Goal: Information Seeking & Learning: Learn about a topic

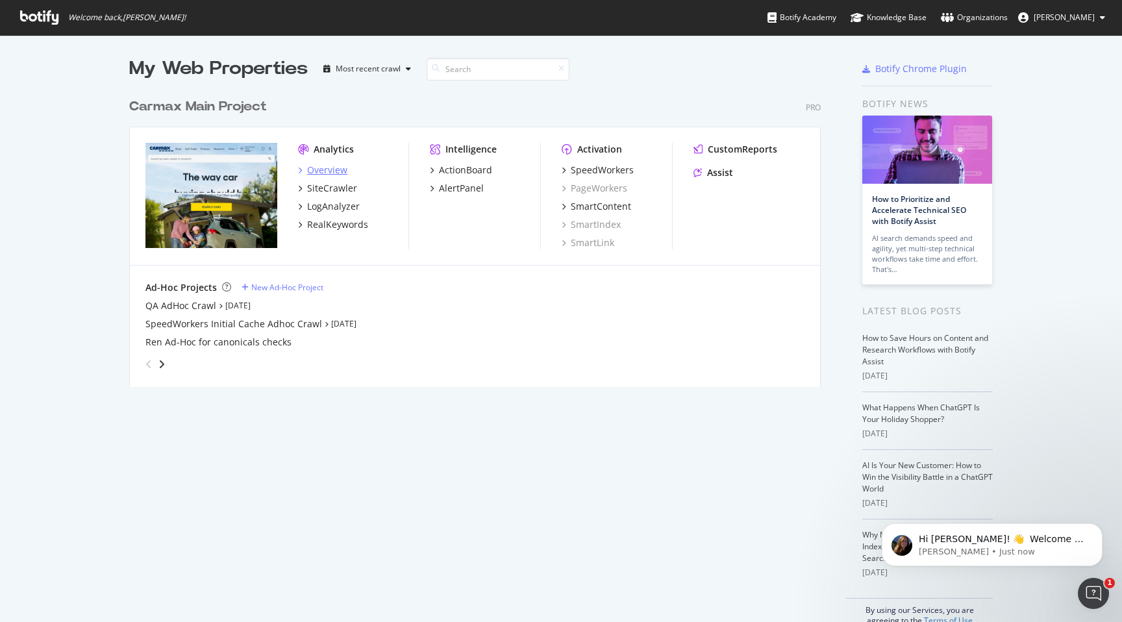
click at [325, 168] on div "Overview" at bounding box center [327, 170] width 40 height 13
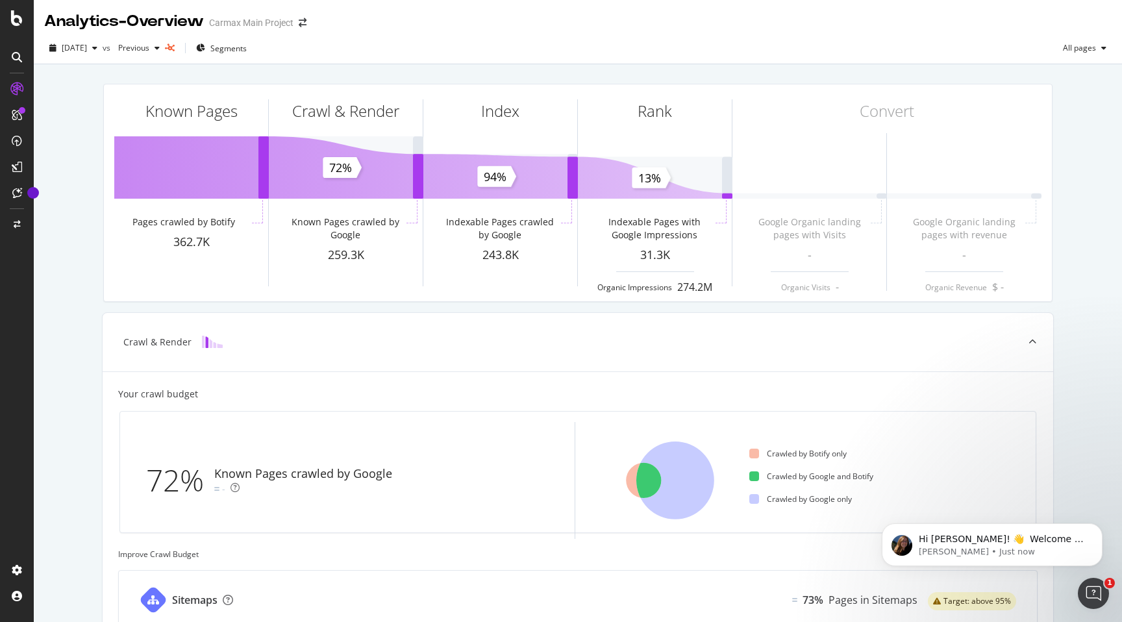
click at [15, 55] on icon at bounding box center [17, 57] width 10 height 10
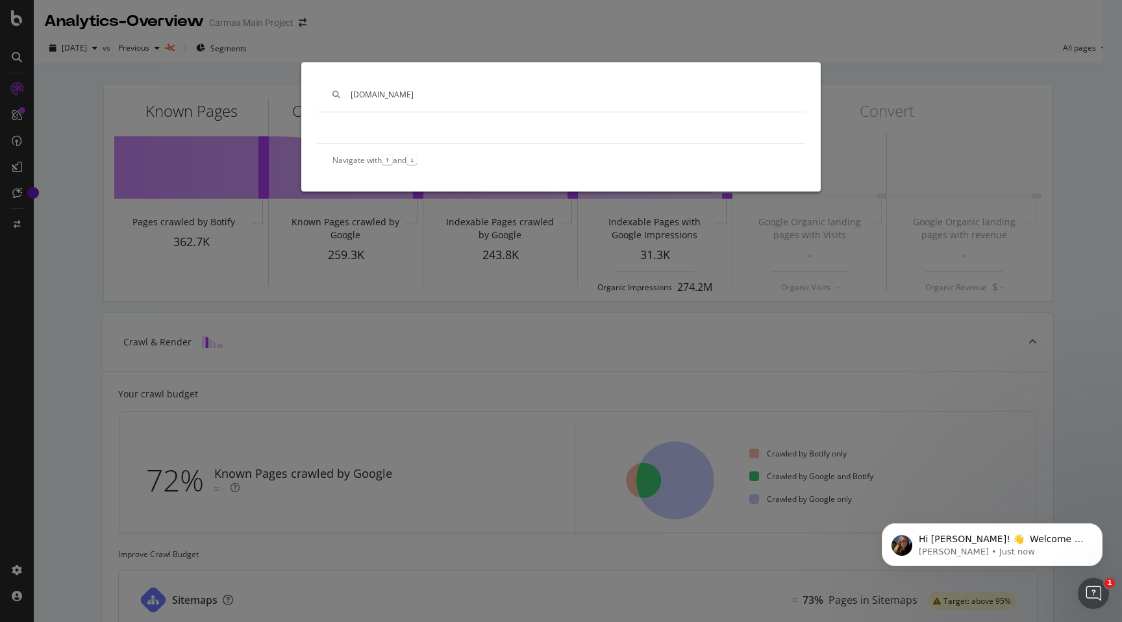
type input "carmax.com"
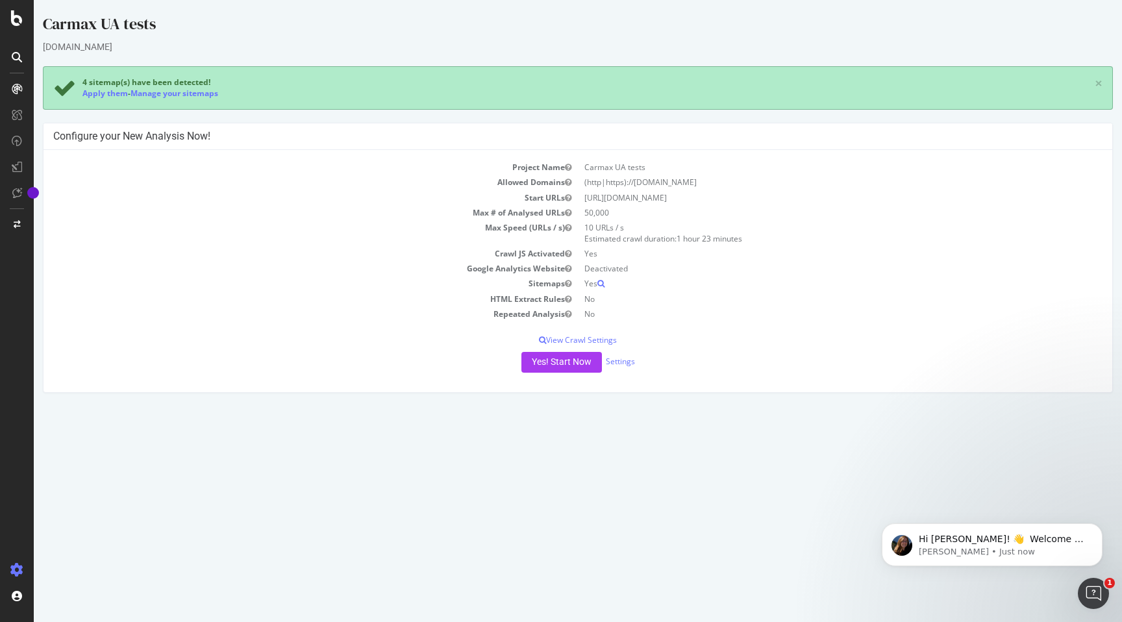
click at [19, 59] on icon at bounding box center [17, 57] width 10 height 10
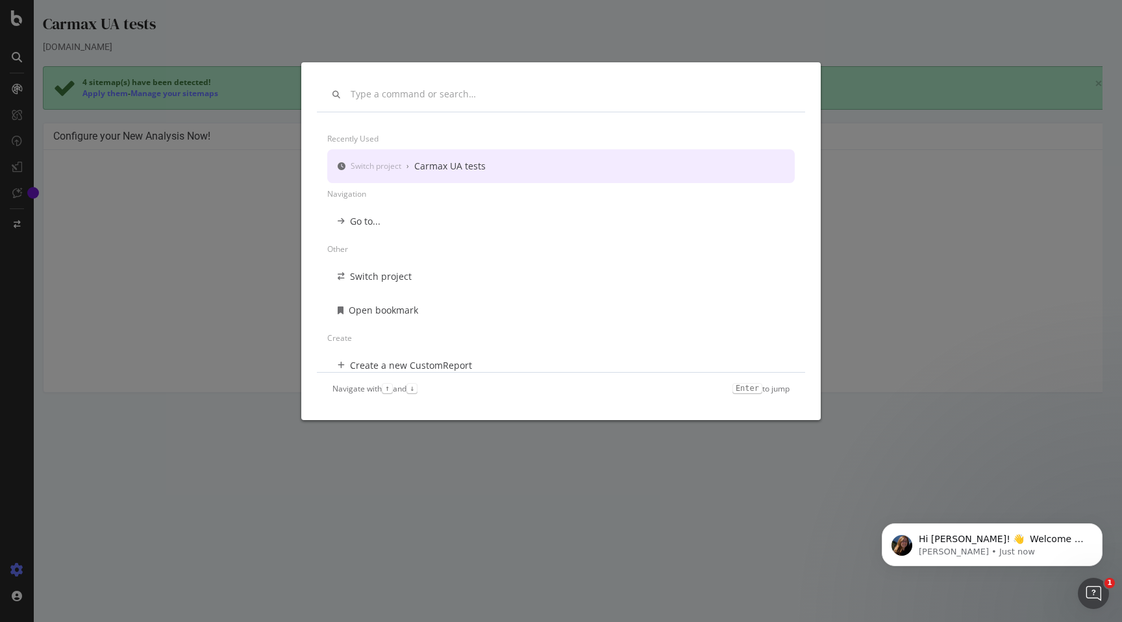
click at [19, 87] on div "Recently used Switch project › Carmax UA tests Navigation Go to... Other Switch…" at bounding box center [561, 311] width 1122 height 622
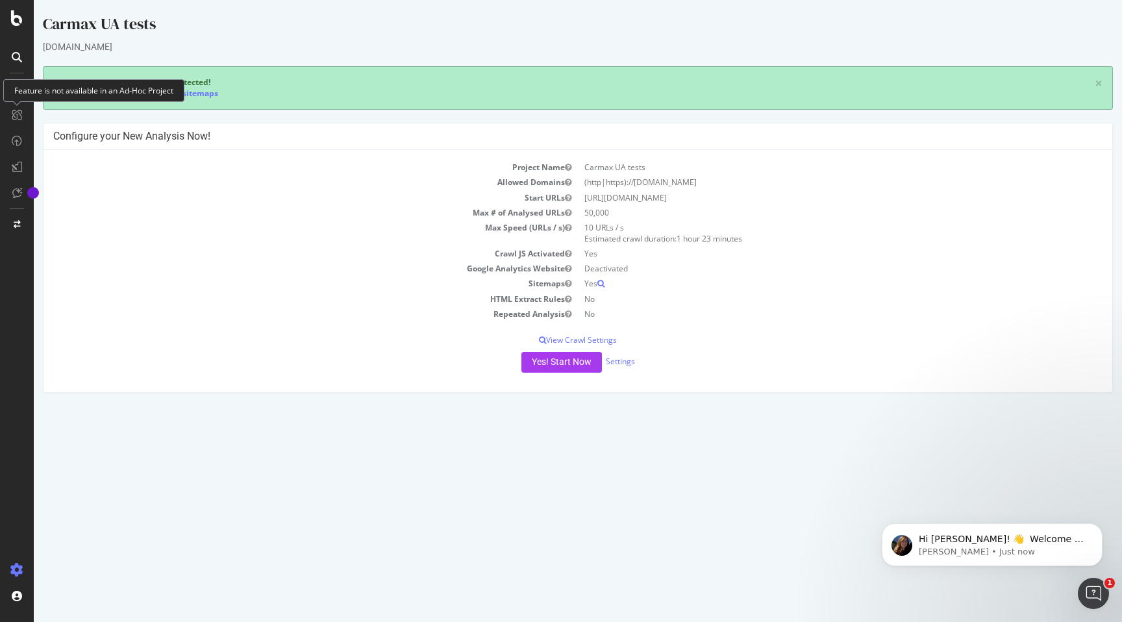
click at [21, 119] on icon at bounding box center [17, 115] width 10 height 10
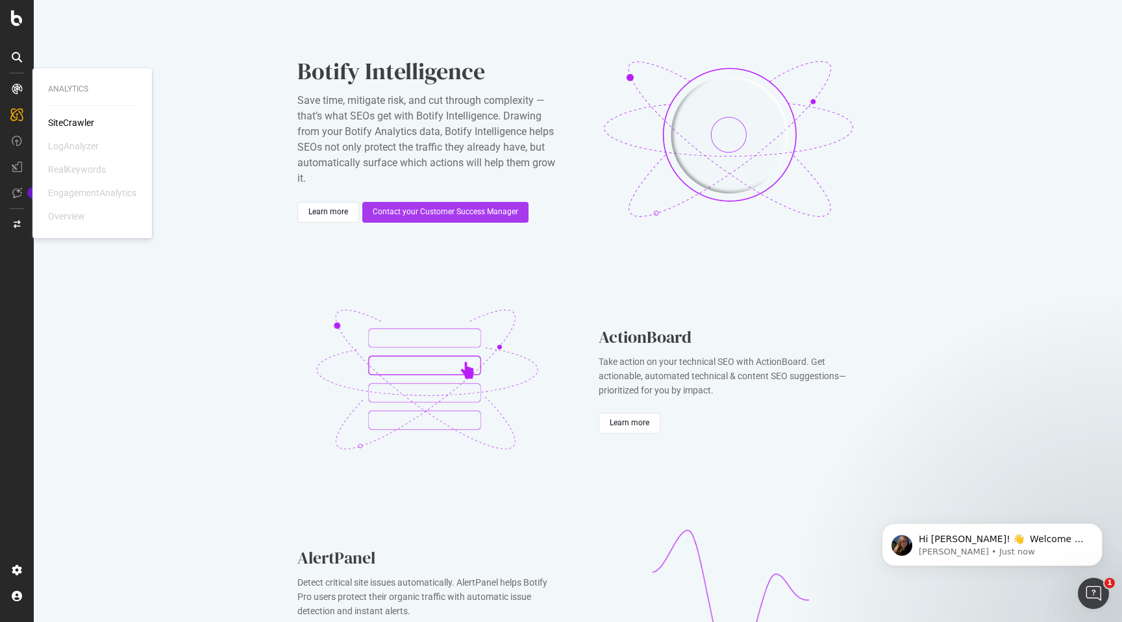
click at [71, 145] on div "LogAnalyzer" at bounding box center [73, 146] width 51 height 13
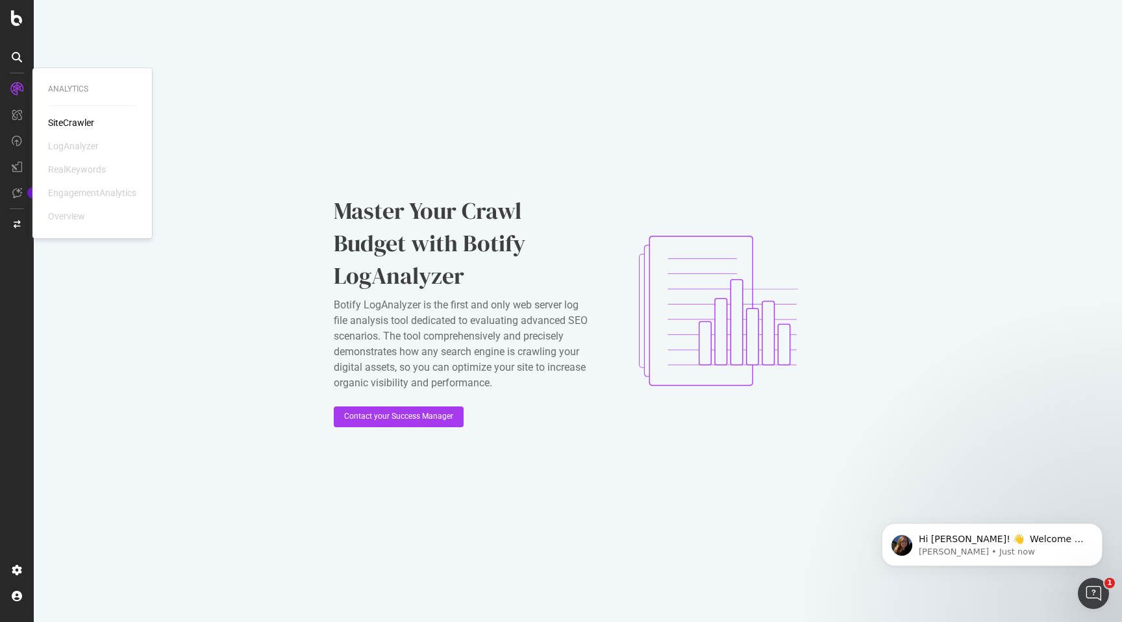
click at [60, 210] on div "Overview" at bounding box center [66, 216] width 37 height 13
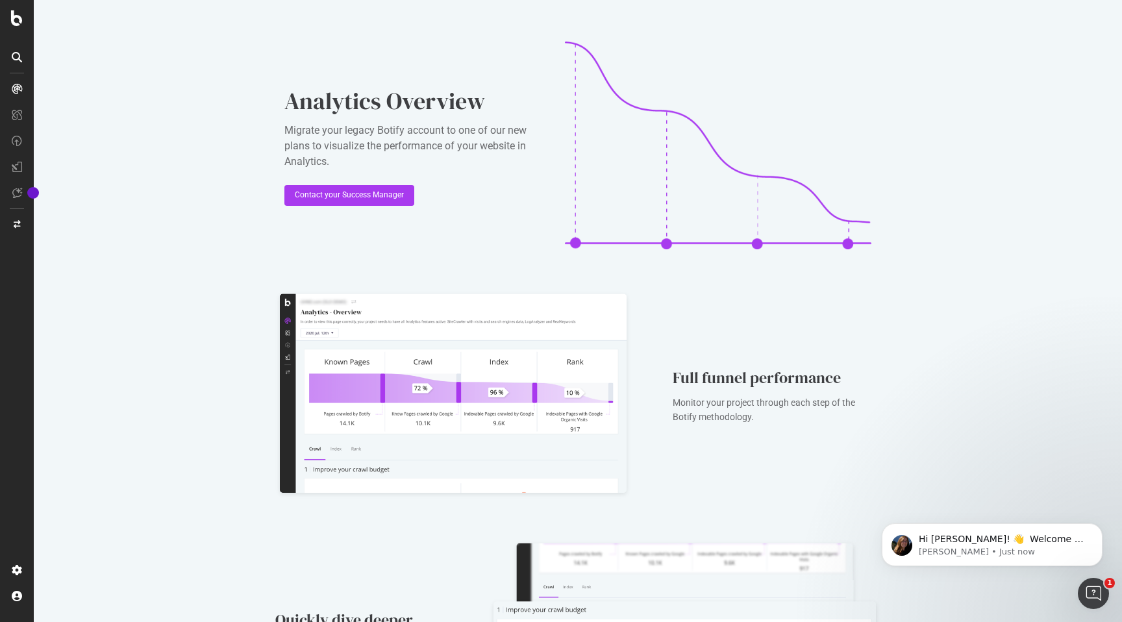
click at [160, 362] on div "Analytics Overview Migrate your legacy Botify account to one of our new plans t…" at bounding box center [578, 519] width 1088 height 1039
click at [58, 166] on div "Reports" at bounding box center [84, 167] width 73 height 11
click at [31, 170] on div at bounding box center [16, 166] width 31 height 21
click at [21, 169] on icon at bounding box center [17, 167] width 10 height 10
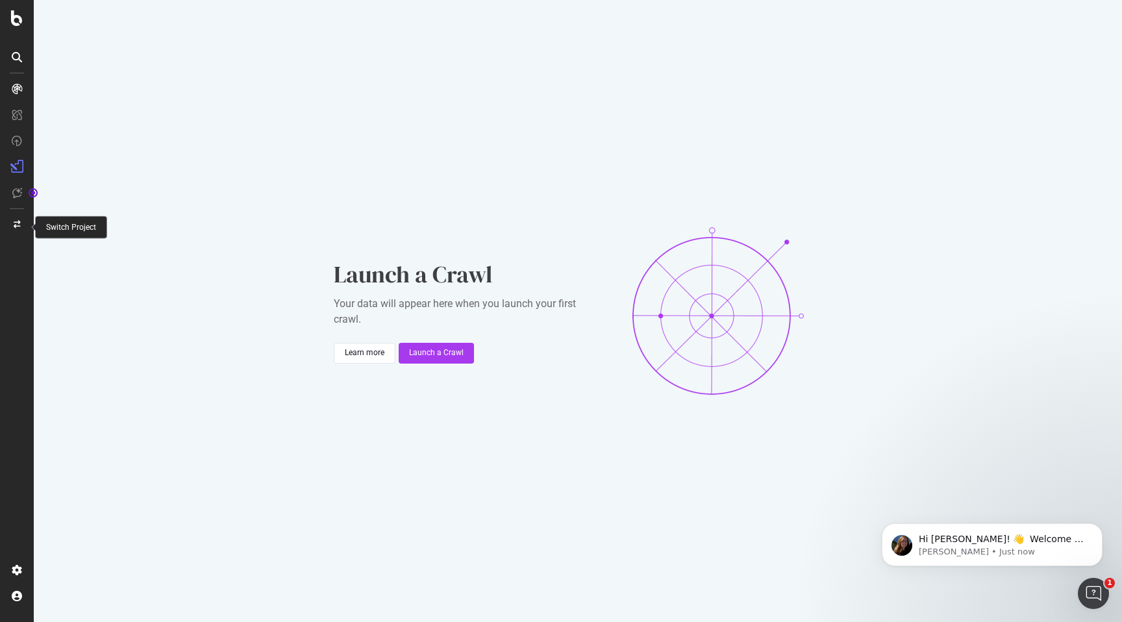
click at [16, 225] on icon at bounding box center [17, 225] width 7 height 8
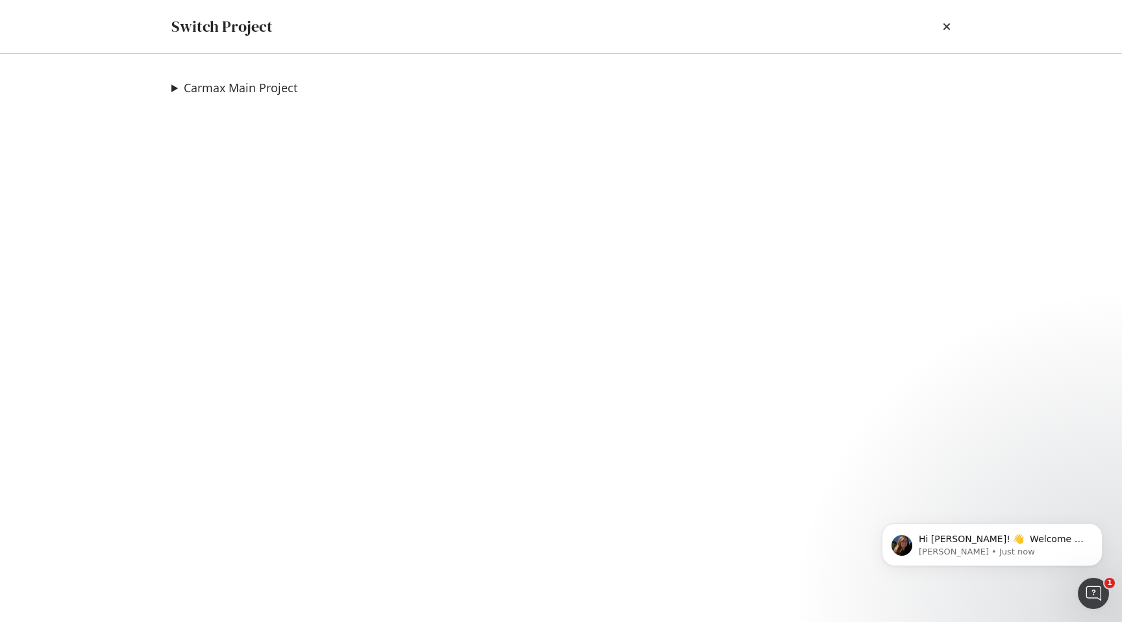
click at [176, 93] on summary "Carmax Main Project" at bounding box center [234, 88] width 126 height 17
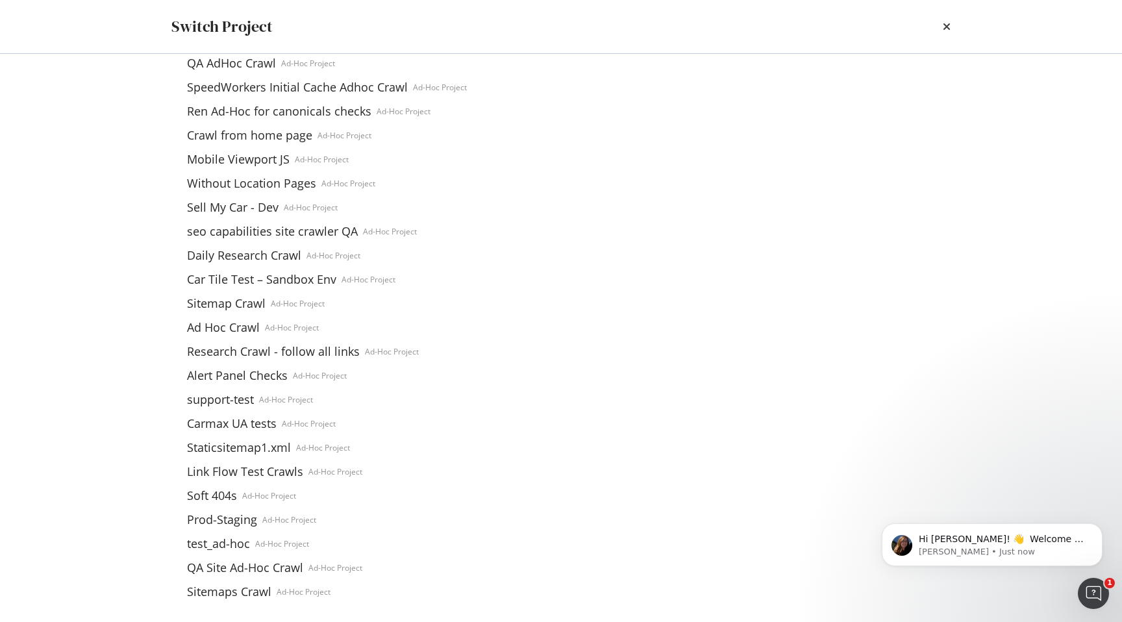
scroll to position [53, 0]
click at [228, 229] on link "seo capabilities site crawler QA" at bounding box center [272, 229] width 181 height 14
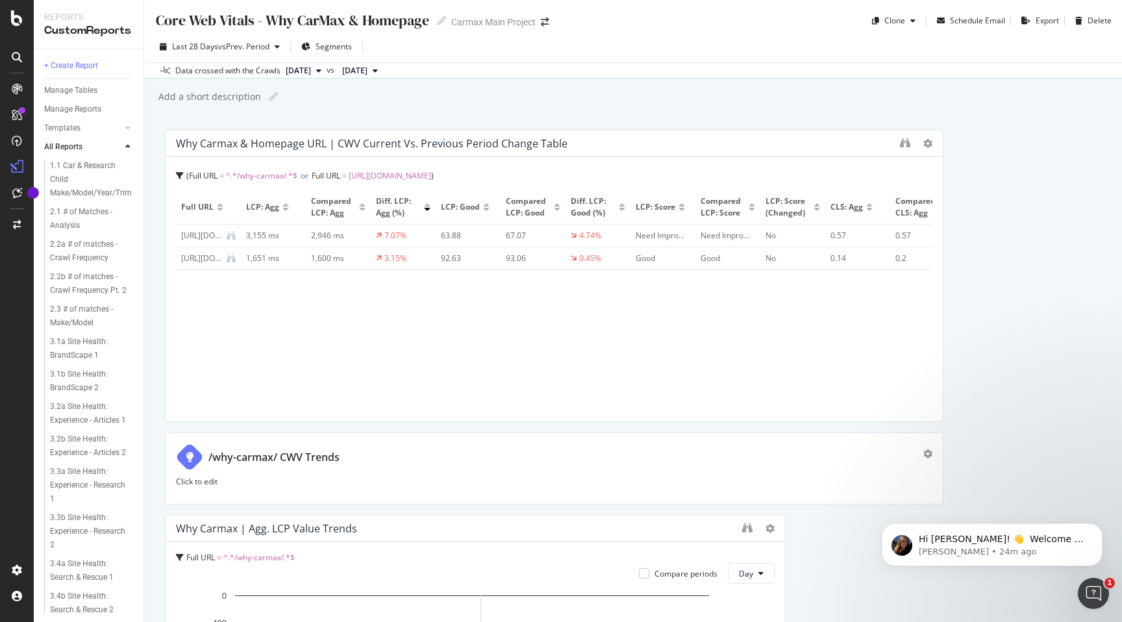
click at [212, 234] on div "[URL][DOMAIN_NAME]" at bounding box center [201, 236] width 40 height 12
click at [200, 236] on div "[URL][DOMAIN_NAME]" at bounding box center [201, 236] width 40 height 12
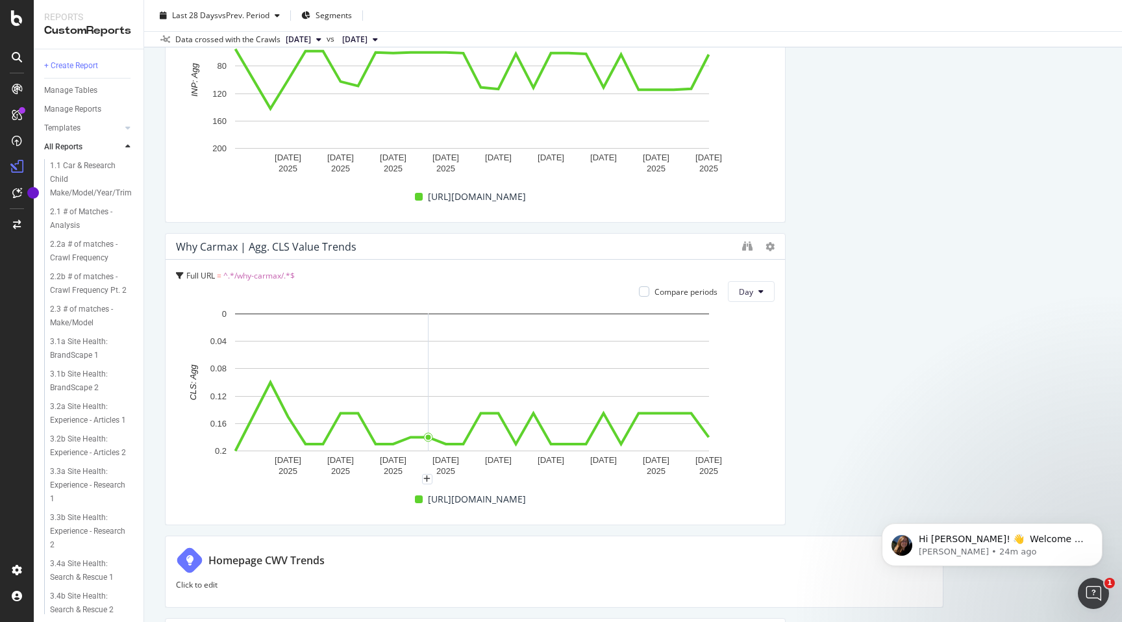
scroll to position [892, 0]
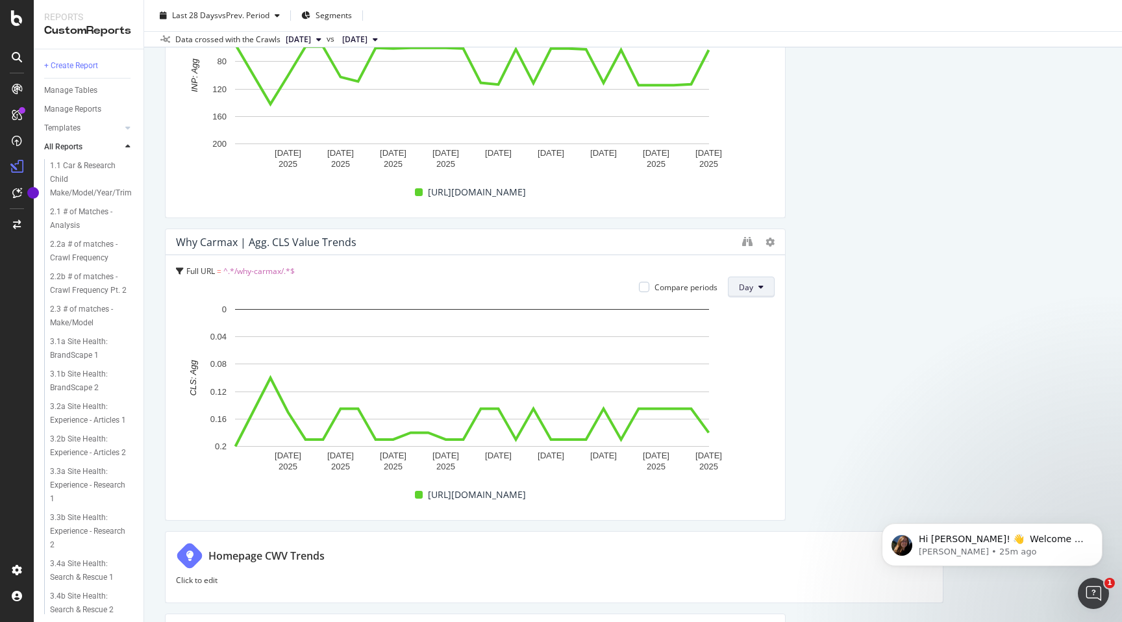
click at [747, 287] on span "Day" at bounding box center [746, 287] width 14 height 11
click at [745, 360] on span "Month" at bounding box center [744, 361] width 23 height 12
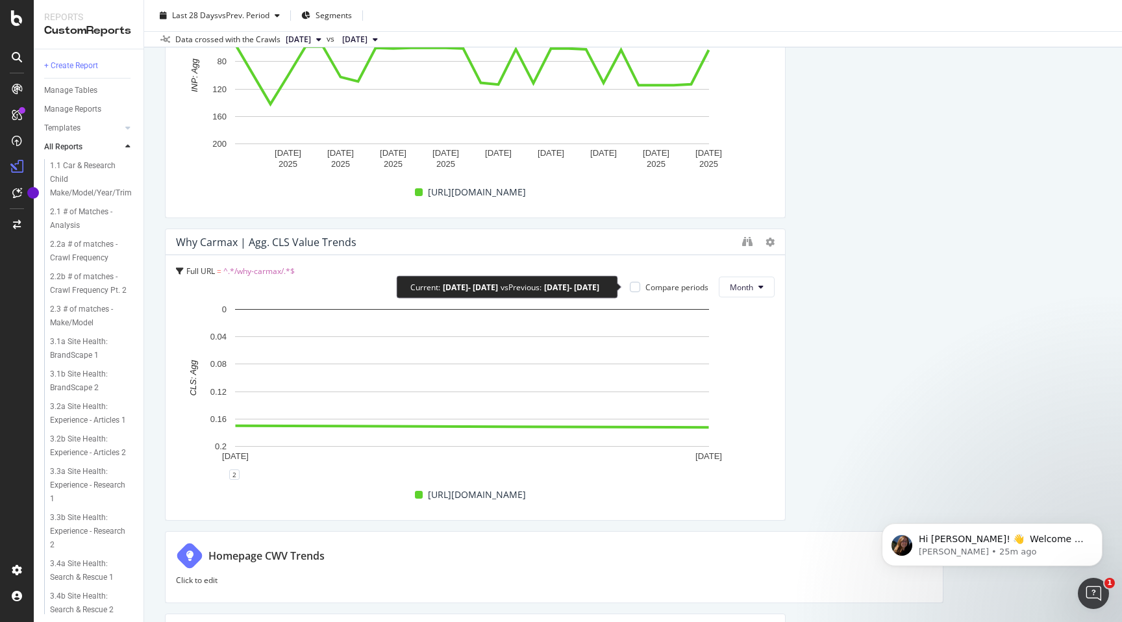
click at [636, 288] on div "Compare periods" at bounding box center [669, 287] width 79 height 11
click at [632, 287] on div at bounding box center [635, 287] width 10 height 10
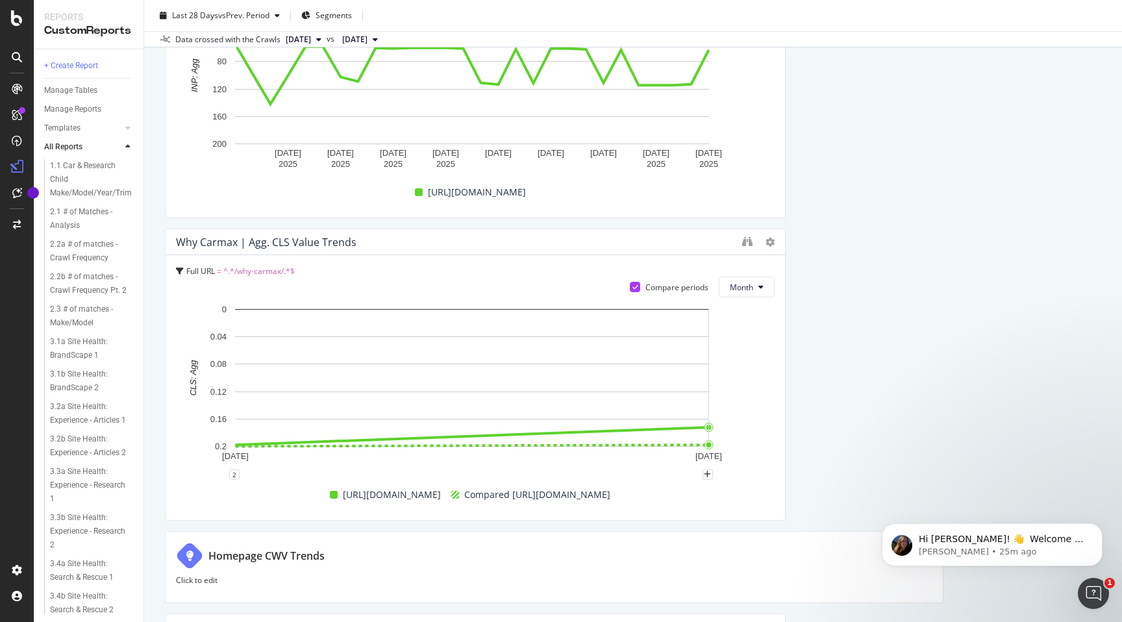
click at [704, 455] on text "1 Sep. 2025" at bounding box center [708, 456] width 27 height 10
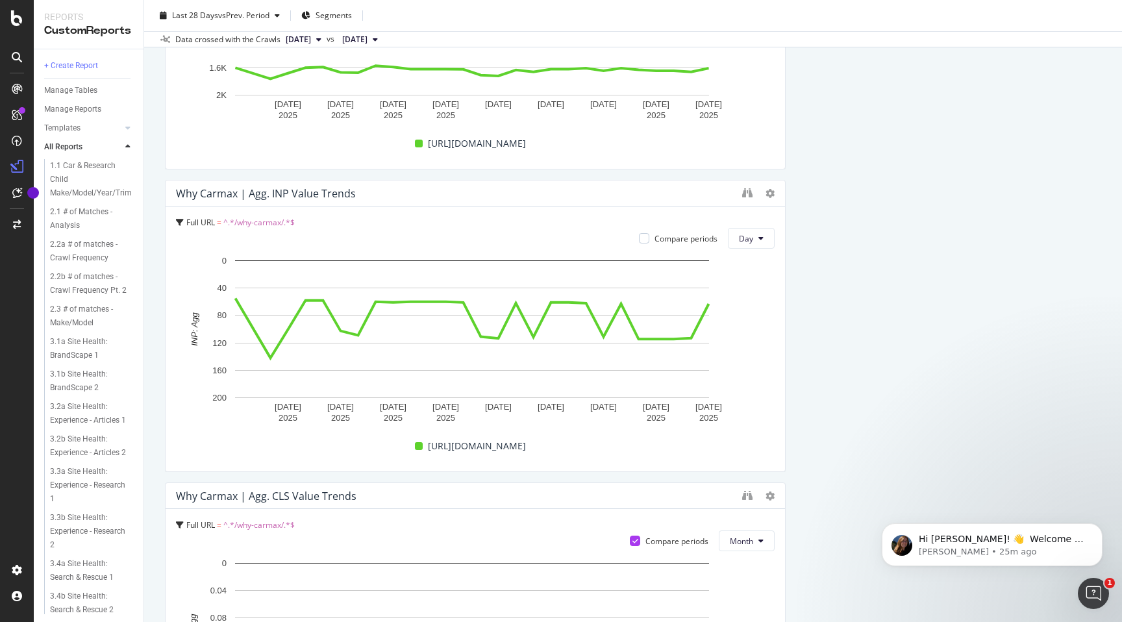
scroll to position [375, 0]
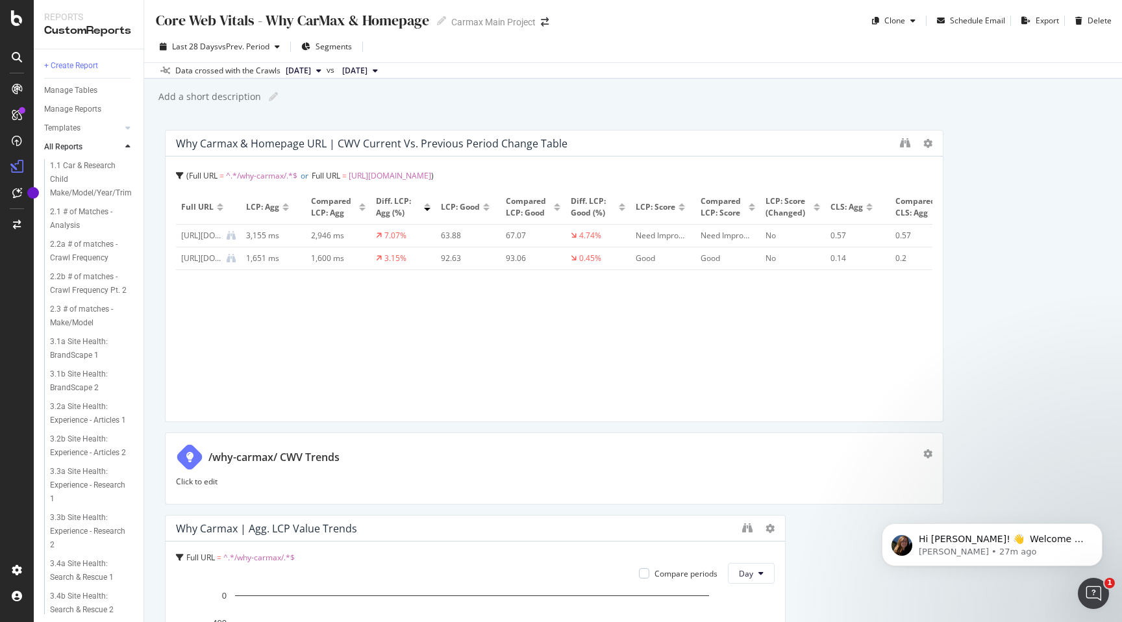
click at [200, 233] on div "https://www.carmax.com/" at bounding box center [201, 236] width 40 height 12
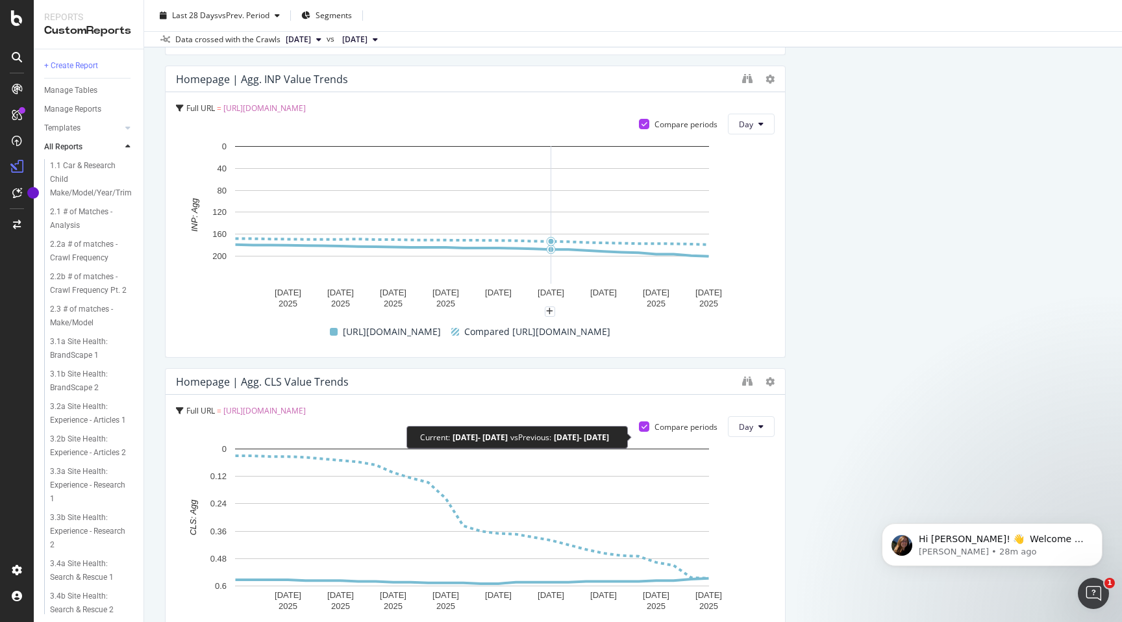
scroll to position [1774, 0]
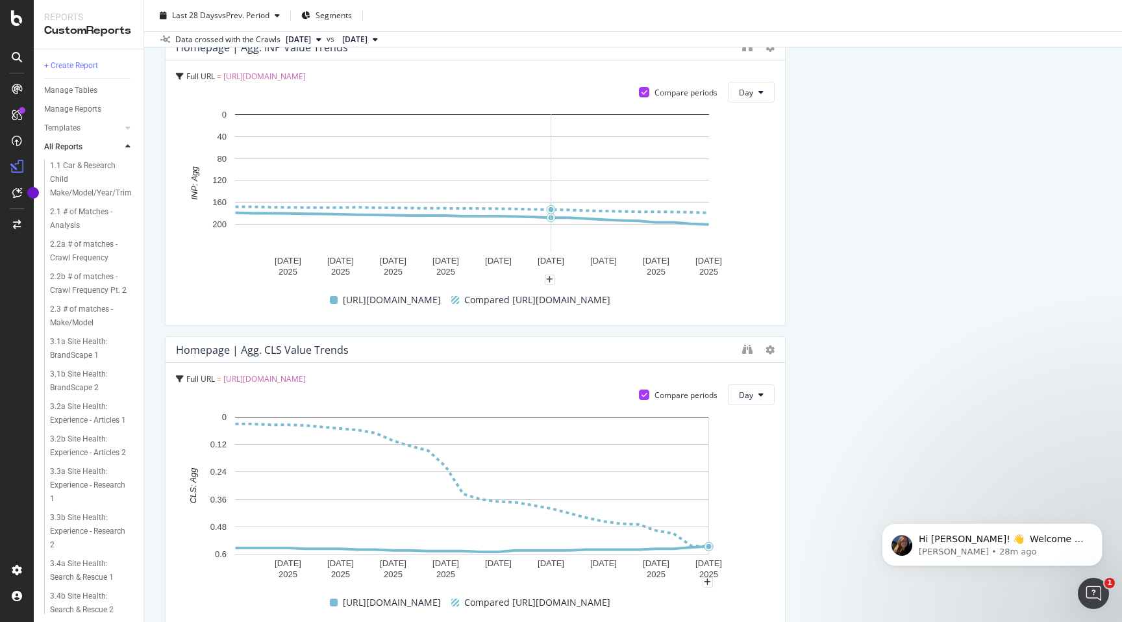
click at [741, 408] on div "Full URL = https://www.carmax.com/ Compare periods Day 21 Aug. 2025 24 Aug. 202…" at bounding box center [475, 495] width 619 height 265
click at [745, 392] on span "Day" at bounding box center [746, 395] width 14 height 11
click at [753, 466] on span "Month" at bounding box center [744, 469] width 23 height 12
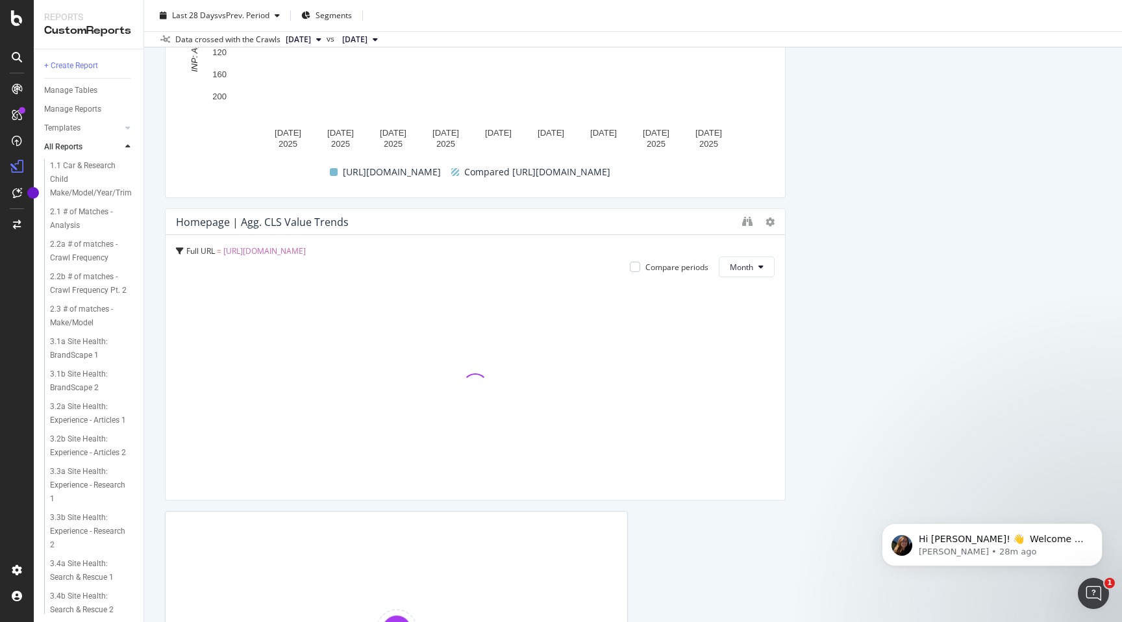
scroll to position [1912, 0]
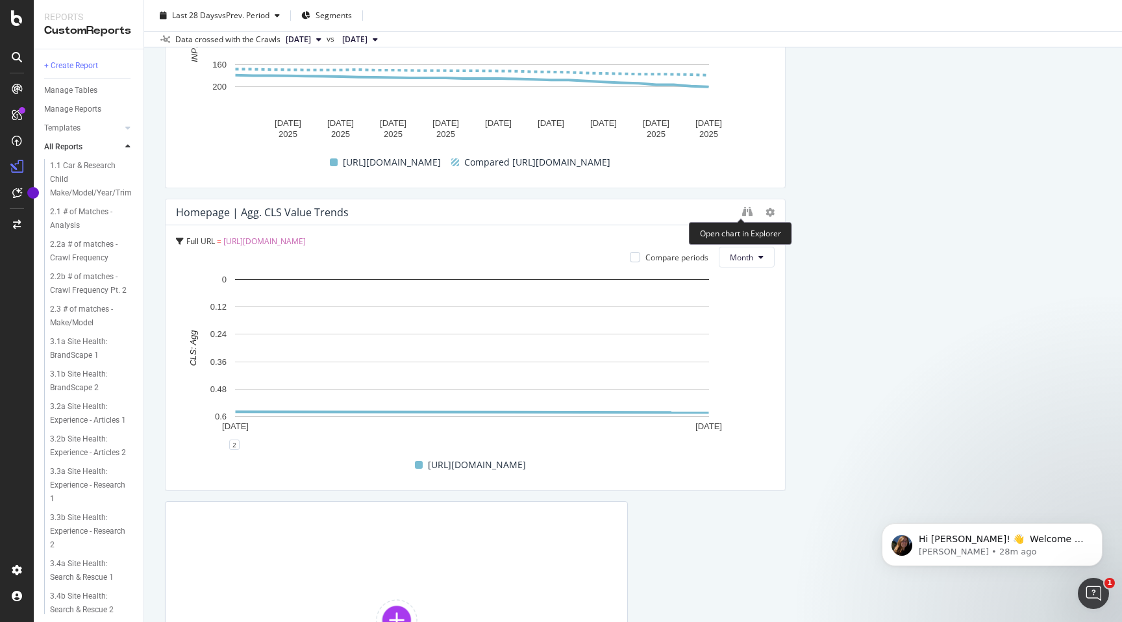
click at [742, 218] on div "Homepage | Agg. CLS Value Trends" at bounding box center [475, 212] width 619 height 26
click at [742, 211] on icon "binoculars" at bounding box center [747, 211] width 10 height 10
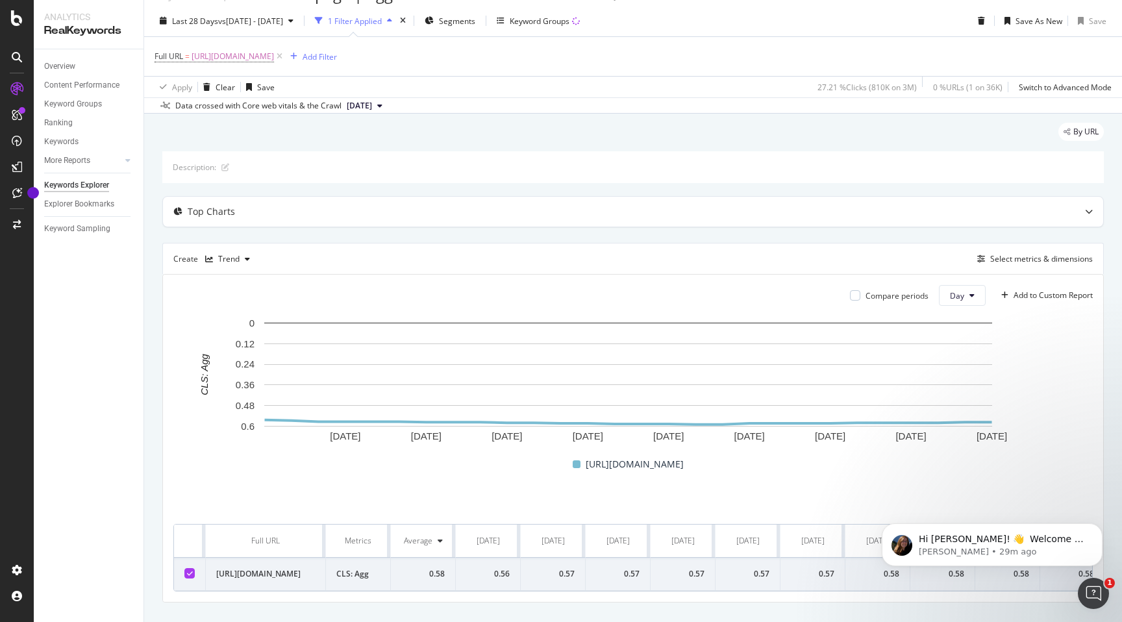
scroll to position [54, 0]
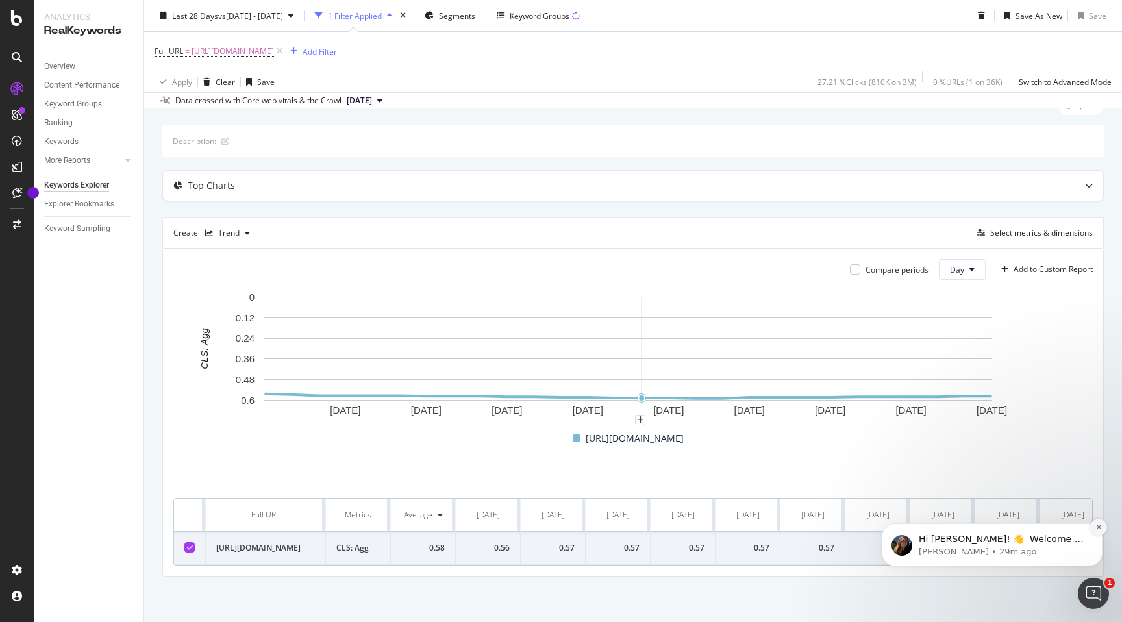
click at [1100, 527] on icon "Dismiss notification" at bounding box center [1098, 526] width 7 height 7
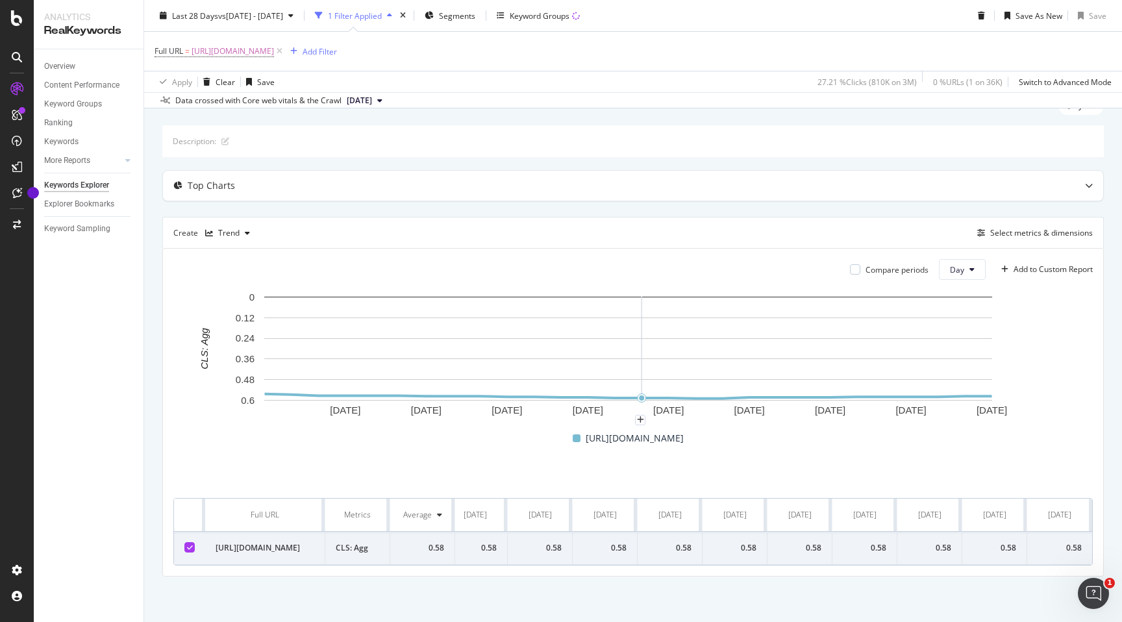
scroll to position [0, 1191]
